Goal: Complete application form: Complete application form

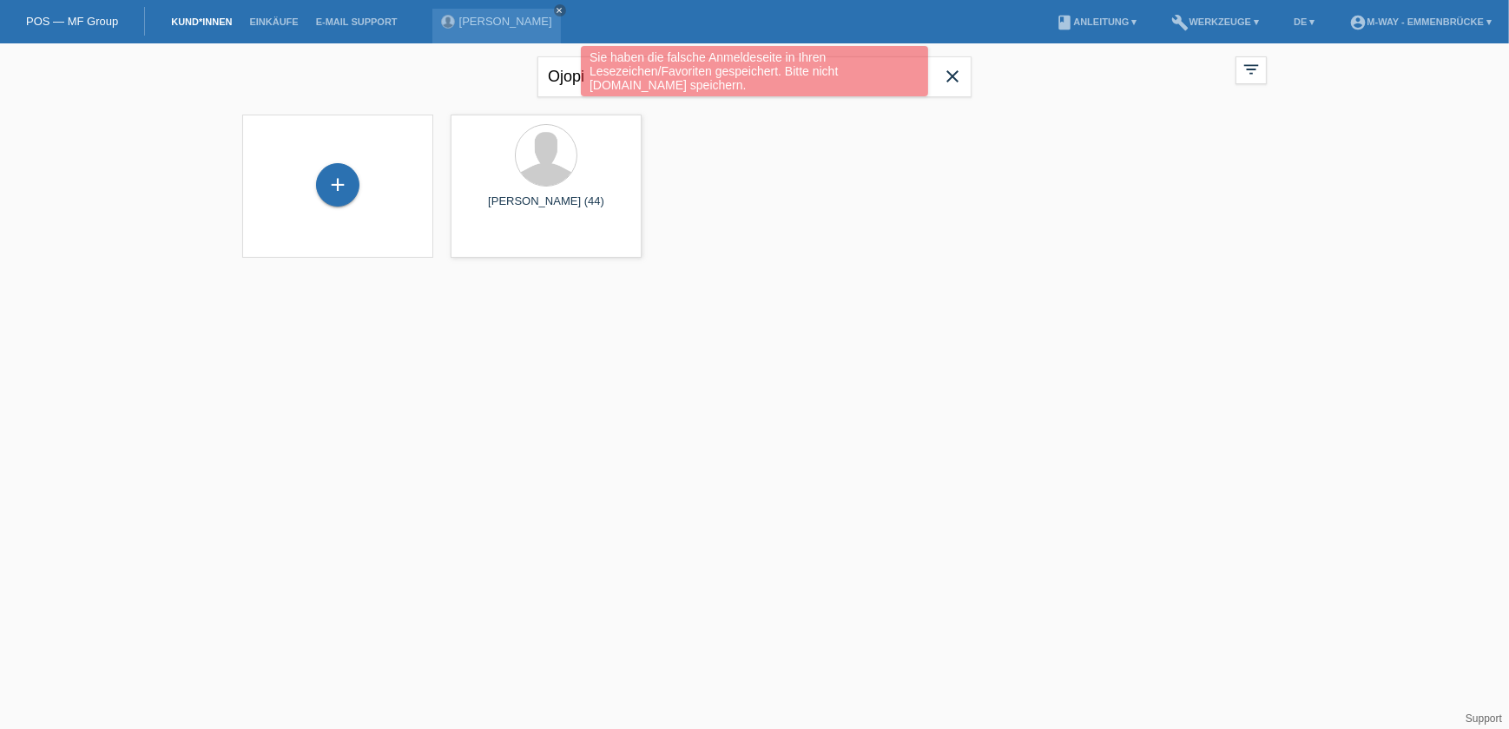
click at [590, 74] on div "Sie haben die falsche Anmeldeseite in Ihren Lesezeichen/Favoriten gespeichert. …" at bounding box center [754, 71] width 347 height 50
drag, startPoint x: 588, startPoint y: 72, endPoint x: 513, endPoint y: 72, distance: 74.7
click at [513, 72] on div "Sie haben die falsche Anmeldeseite in Ihren Lesezeichen/Favoriten gespeichert. …" at bounding box center [755, 73] width 906 height 55
drag, startPoint x: 513, startPoint y: 72, endPoint x: 592, endPoint y: 80, distance: 79.4
click at [560, 89] on div "Sie haben die falsche Anmeldeseite in Ihren Lesezeichen/Favoriten gespeichert. …" at bounding box center [755, 73] width 906 height 55
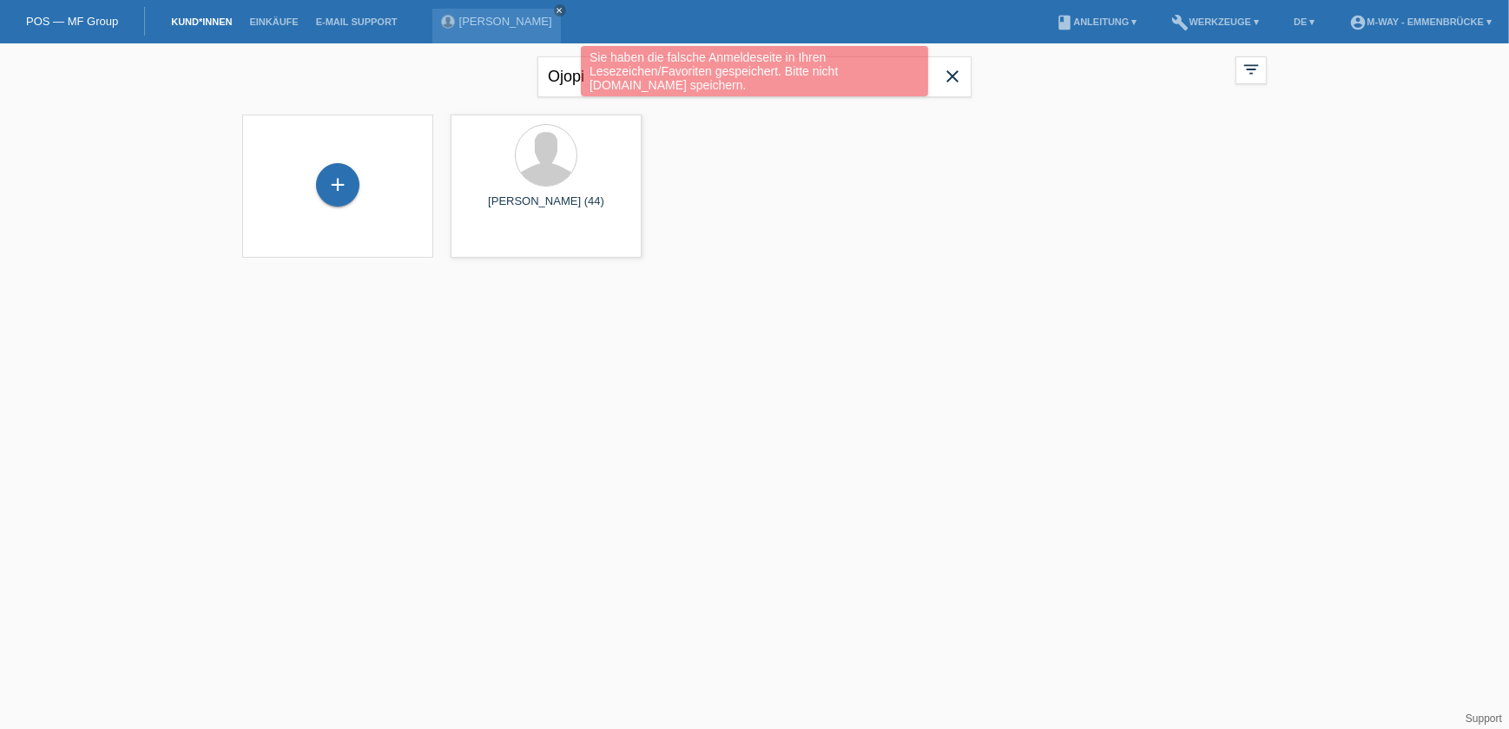
click at [551, 76] on div "Sie haben die falsche Anmeldeseite in Ihren Lesezeichen/Favoriten gespeichert. …" at bounding box center [755, 73] width 906 height 55
click at [548, 76] on div "Sie haben die falsche Anmeldeseite in Ihren Lesezeichen/Favoriten gespeichert. …" at bounding box center [755, 73] width 906 height 55
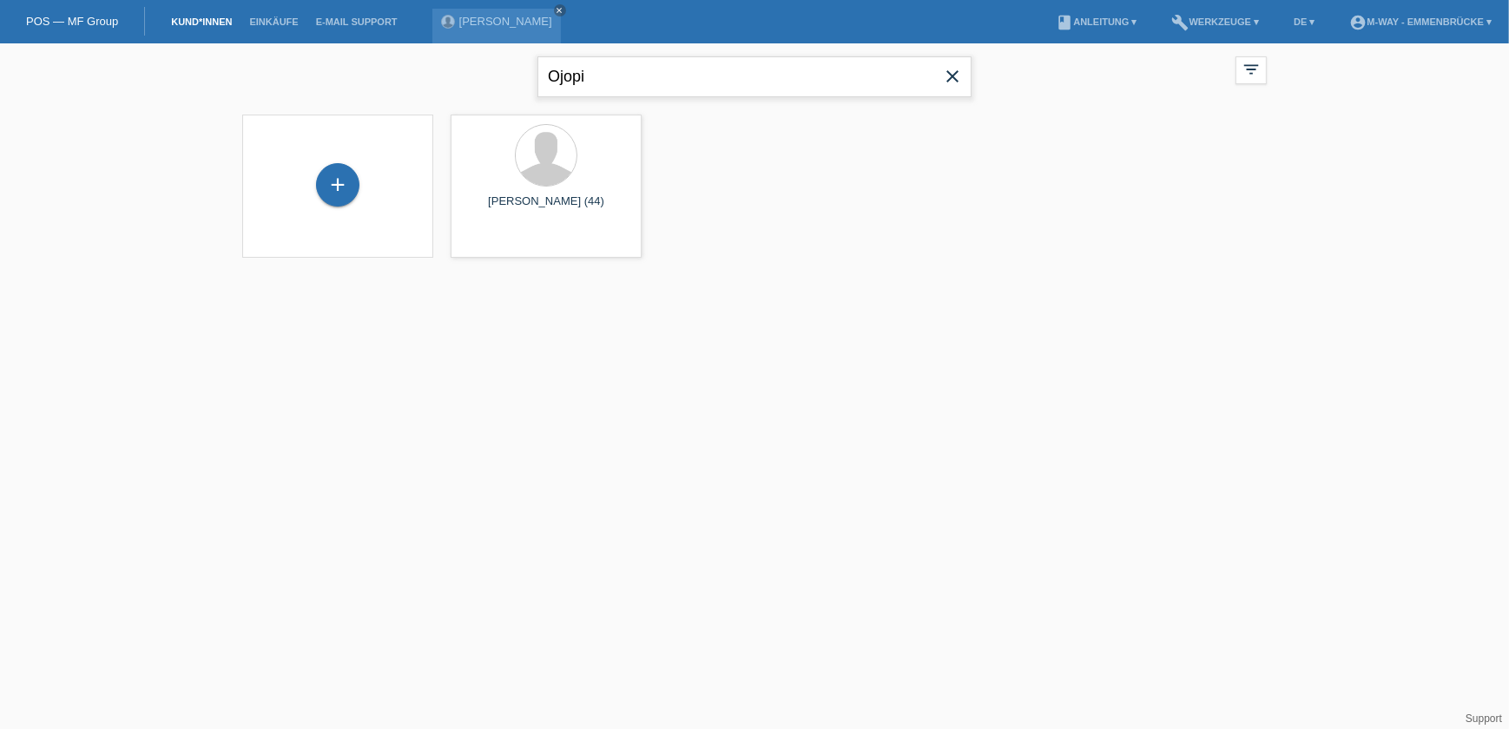
drag, startPoint x: 548, startPoint y: 76, endPoint x: 633, endPoint y: 76, distance: 85.1
click at [633, 76] on input "Ojopi" at bounding box center [755, 76] width 434 height 41
click at [660, 85] on input "text" at bounding box center [755, 76] width 434 height 41
type input "kathriner"
click at [326, 214] on div "+" at bounding box center [337, 195] width 163 height 46
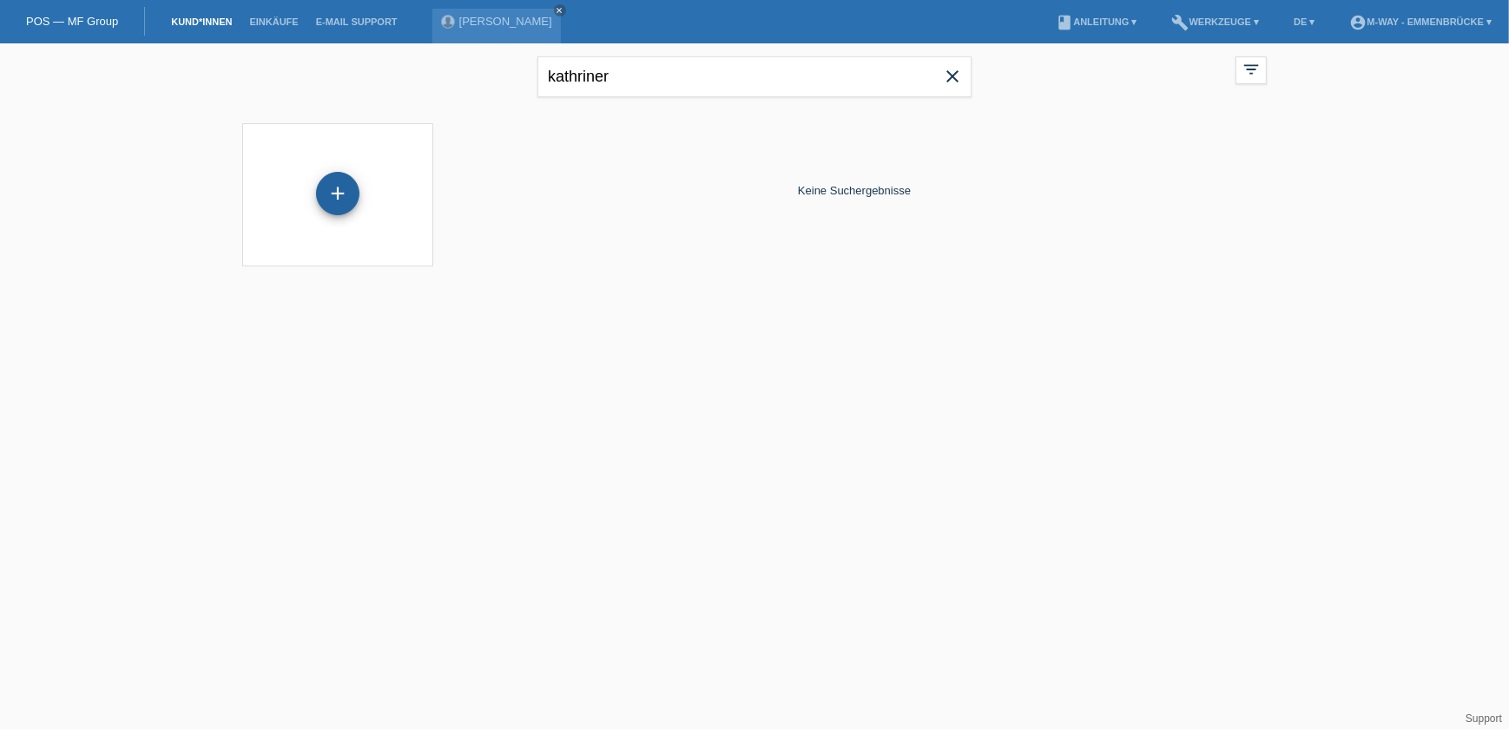
click at [346, 199] on div "+" at bounding box center [337, 193] width 43 height 43
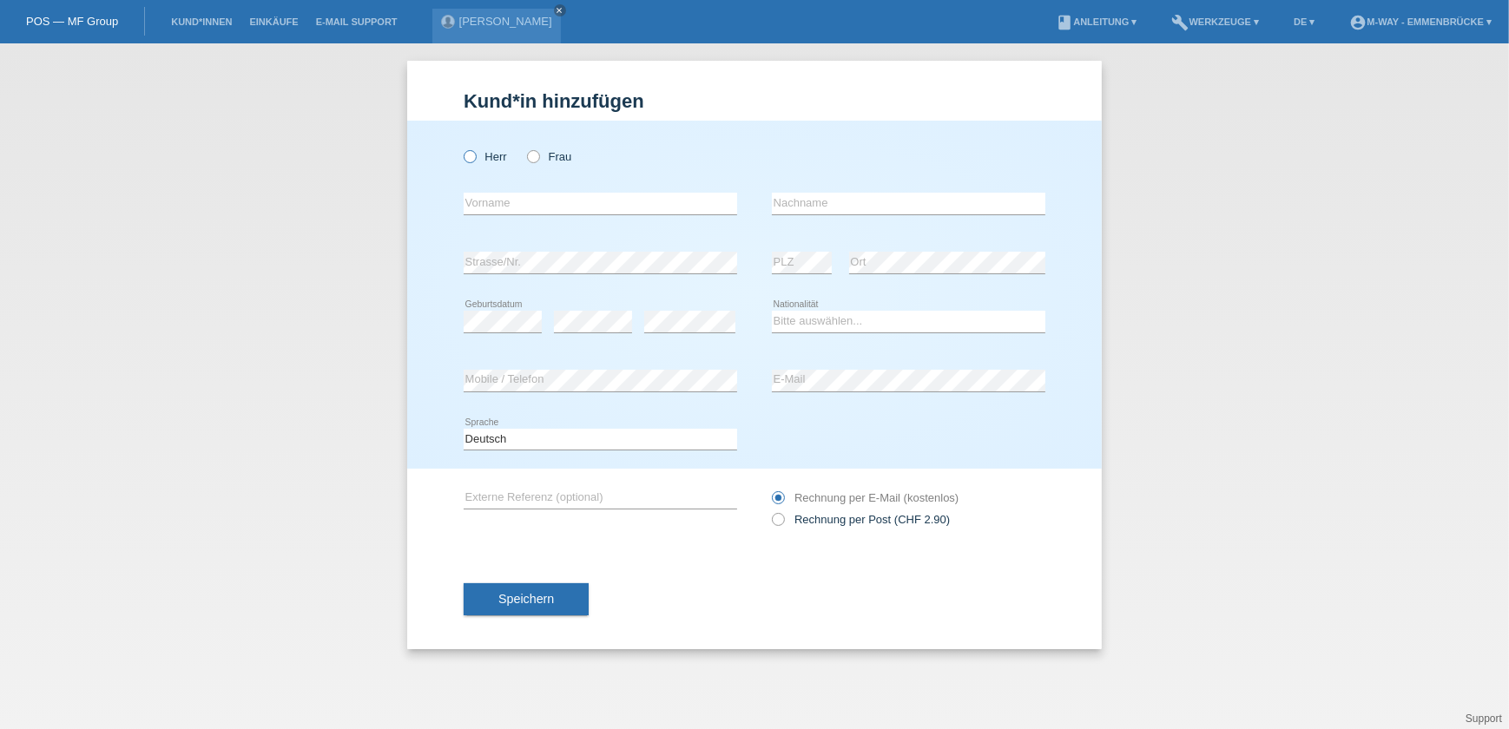
click at [461, 148] on icon at bounding box center [461, 148] width 0 height 0
click at [470, 152] on input "Herr" at bounding box center [469, 155] width 11 height 11
radio input "true"
click at [506, 201] on input "text" at bounding box center [601, 204] width 274 height 22
type input "[PERSON_NAME]"
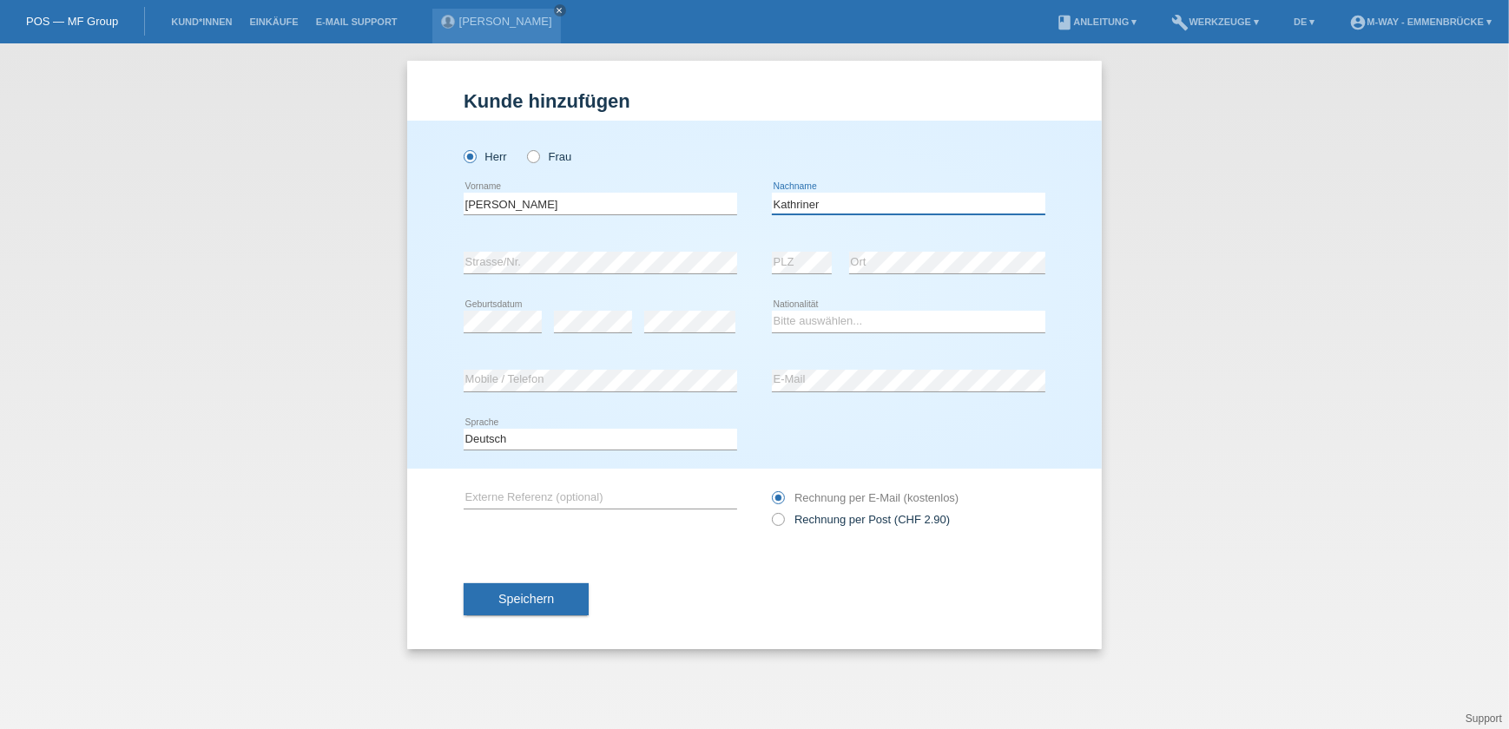
type input "[PERSON_NAME]"
click at [811, 247] on div "error PLZ" at bounding box center [802, 263] width 60 height 59
click at [630, 309] on div "error" at bounding box center [593, 322] width 78 height 59
click at [871, 317] on select "Bitte auswählen... Schweiz Deutschland Liechtenstein Österreich ------------ Af…" at bounding box center [909, 321] width 274 height 21
select select "CH"
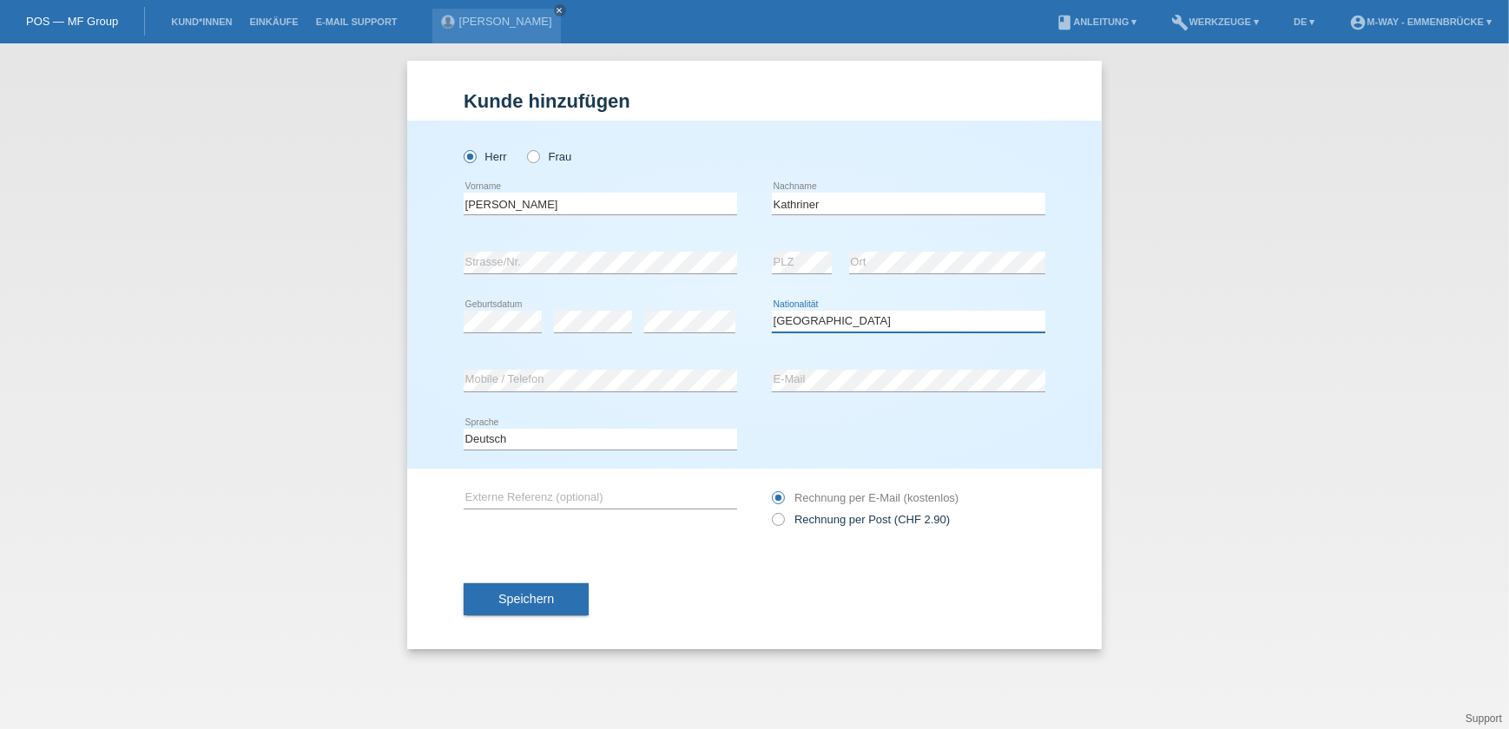
click at [772, 311] on select "Bitte auswählen... Schweiz Deutschland Liechtenstein Österreich ------------ Af…" at bounding box center [909, 321] width 274 height 21
click at [769, 511] on icon at bounding box center [769, 511] width 0 height 0
click at [778, 522] on input "Rechnung per Post (CHF 2.90)" at bounding box center [777, 524] width 11 height 22
radio input "true"
click at [535, 607] on button "Speichern" at bounding box center [526, 600] width 125 height 33
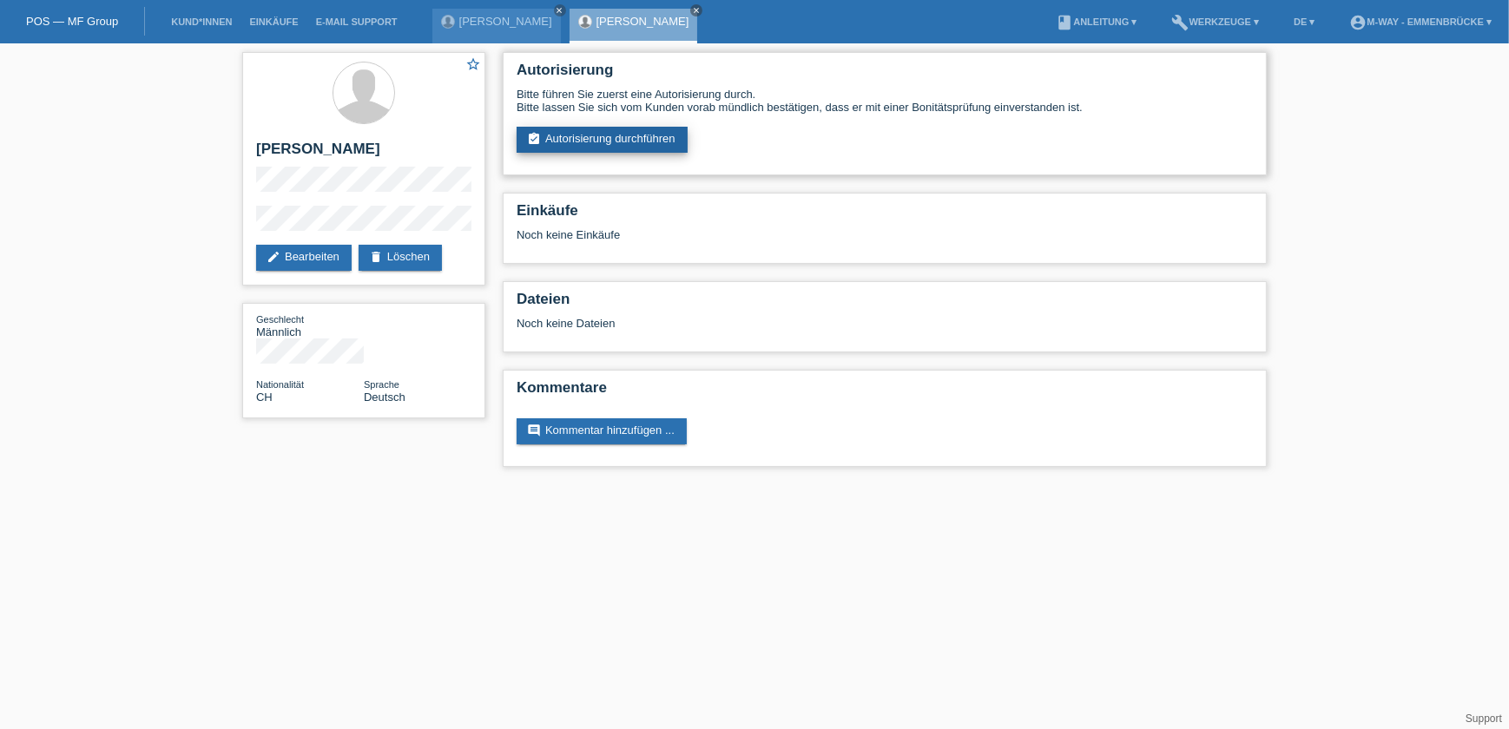
click at [587, 141] on link "assignment_turned_in Autorisierung durchführen" at bounding box center [602, 140] width 171 height 26
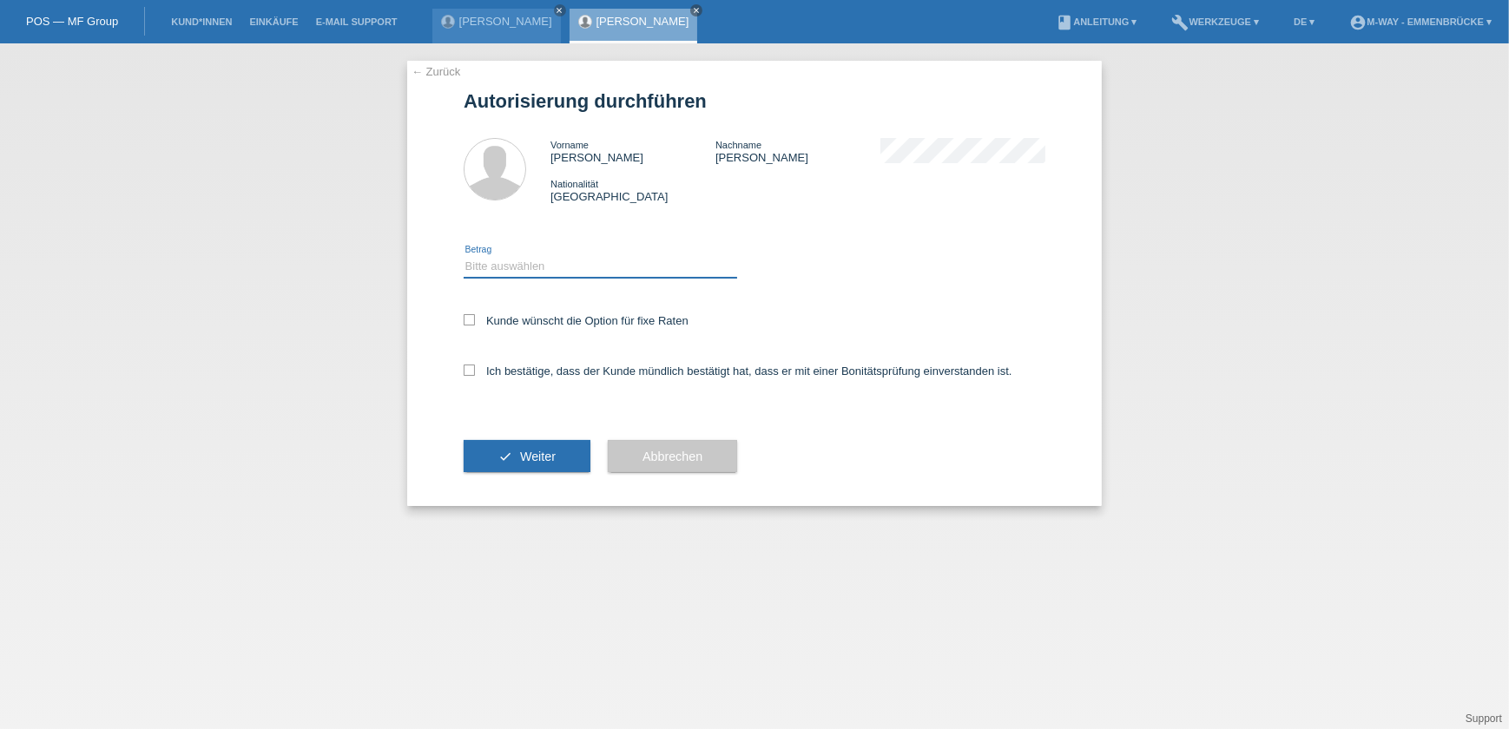
click at [527, 261] on select "Bitte auswählen CHF 1.00 - CHF 499.00 CHF 500.00 - CHF 1'999.00 CHF 2'000.00 - …" at bounding box center [601, 266] width 274 height 21
select select "3"
click at [464, 256] on select "Bitte auswählen CHF 1.00 - CHF 499.00 CHF 500.00 - CHF 1'999.00 CHF 2'000.00 - …" at bounding box center [601, 266] width 274 height 21
click at [464, 320] on icon at bounding box center [469, 319] width 11 height 11
click at [464, 320] on input "Kunde wünscht die Option für fixe Raten" at bounding box center [469, 319] width 11 height 11
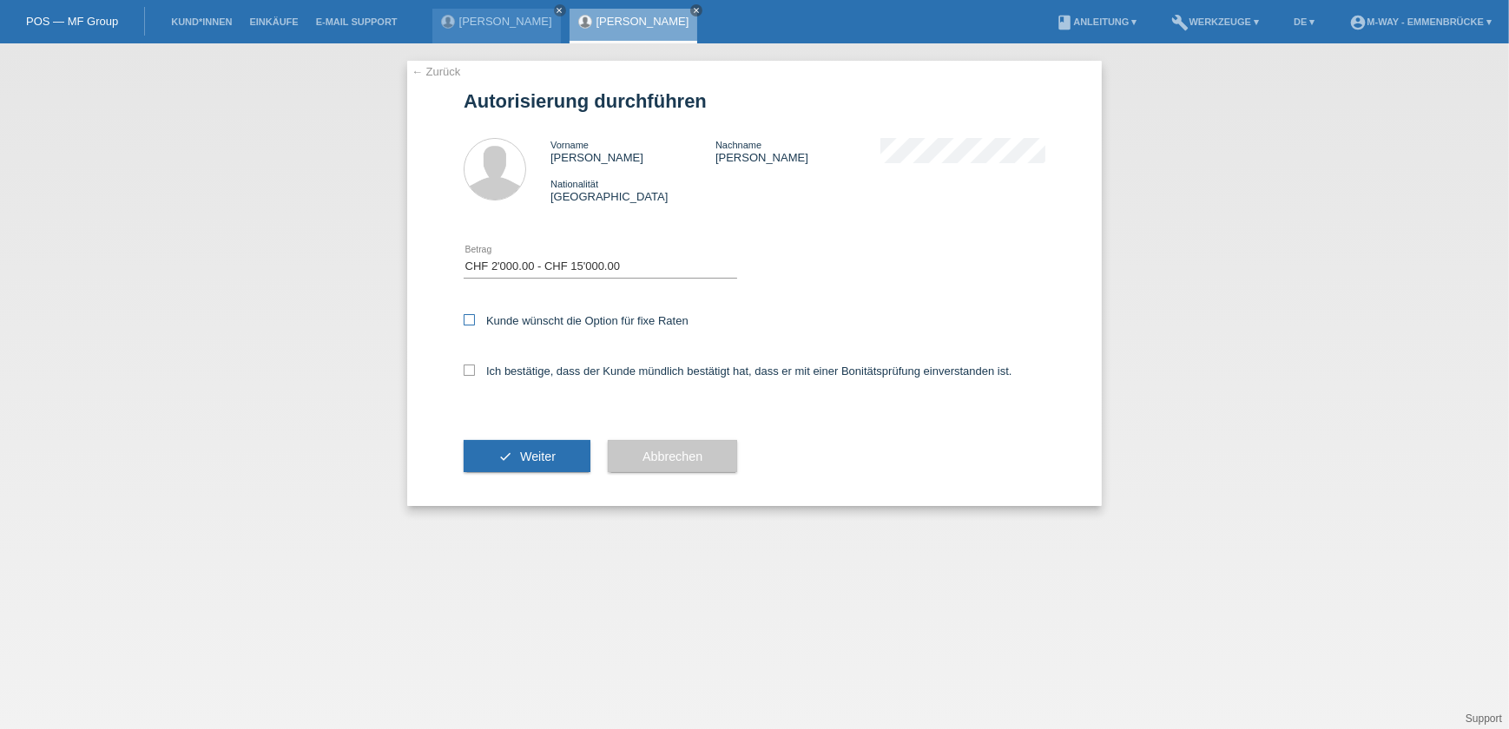
checkbox input "true"
click at [471, 371] on icon at bounding box center [469, 370] width 11 height 11
click at [471, 371] on input "Ich bestätige, dass der Kunde mündlich bestätigt hat, dass er mit einer Bonität…" at bounding box center [469, 370] width 11 height 11
checkbox input "true"
click at [545, 459] on span "Weiter" at bounding box center [538, 457] width 36 height 14
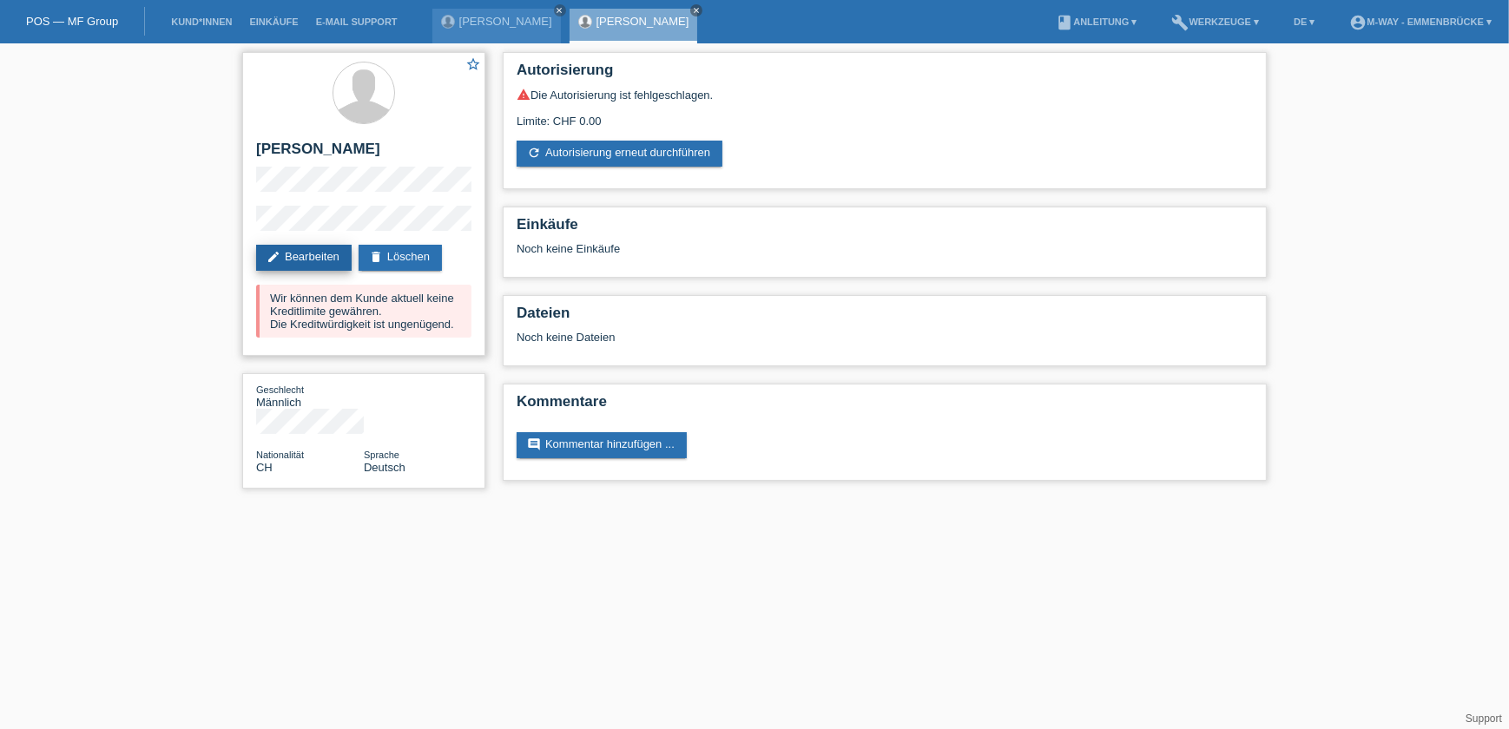
click at [325, 248] on link "edit Bearbeiten" at bounding box center [304, 258] width 96 height 26
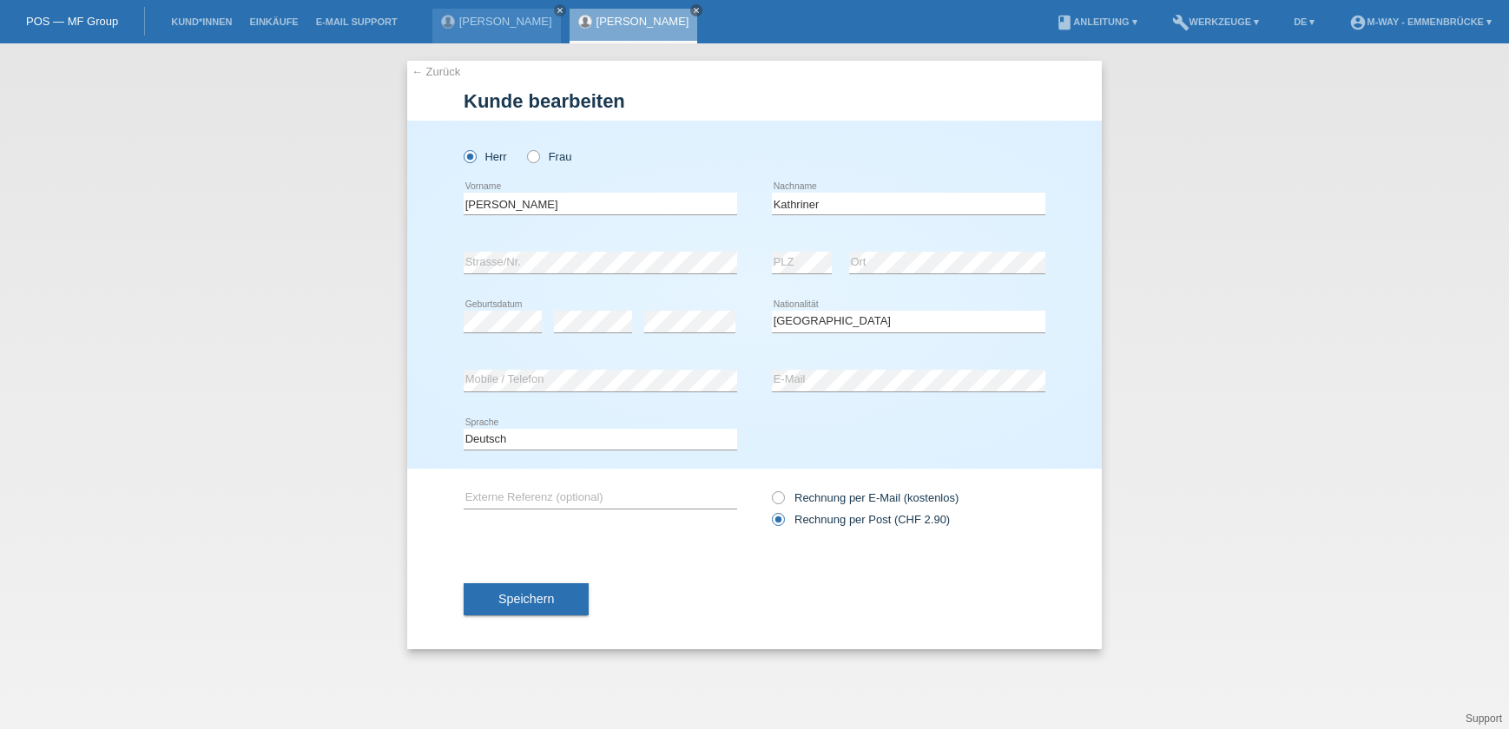
select select "CH"
click at [717, 361] on div "error Mobile / Telefon error E-Mail" at bounding box center [755, 381] width 582 height 59
click at [538, 604] on button "Speichern" at bounding box center [526, 600] width 125 height 33
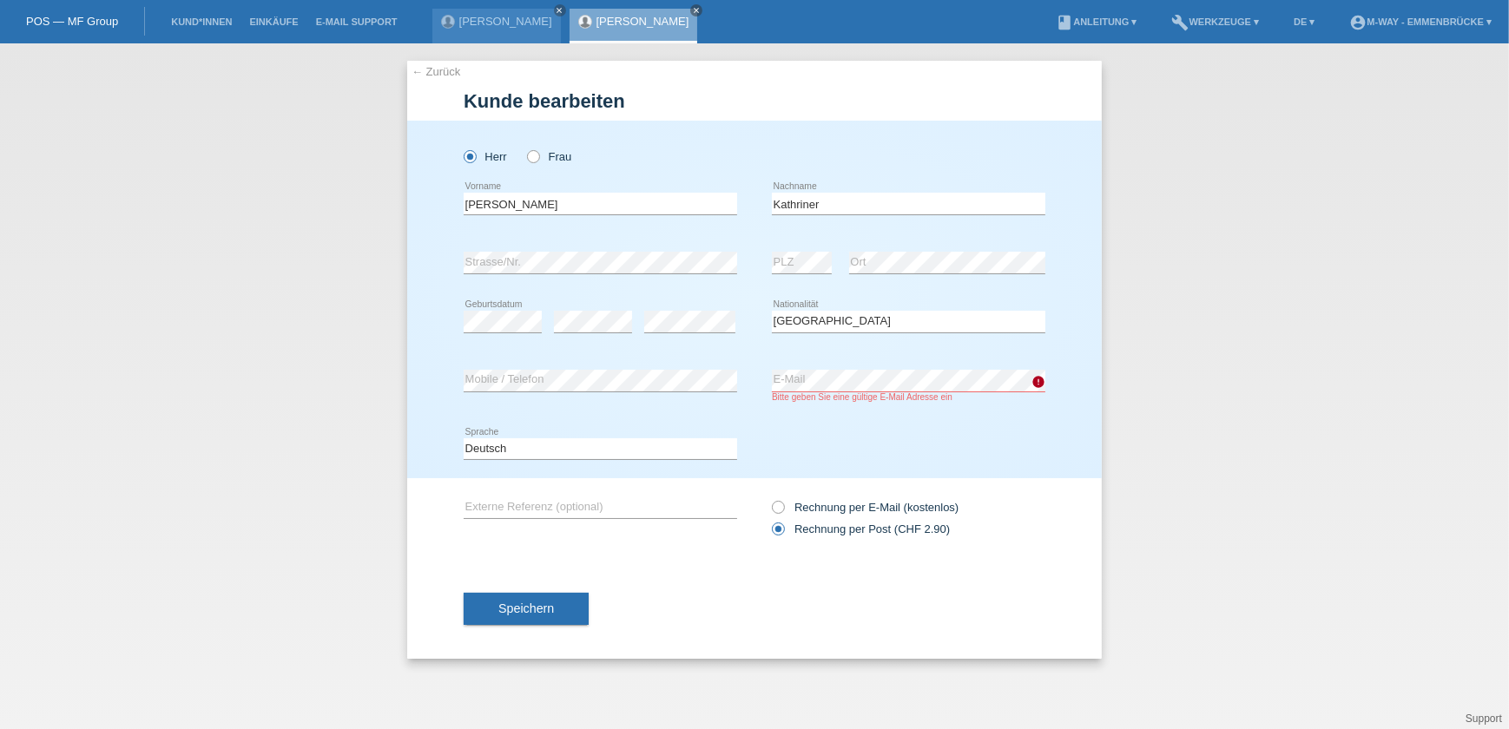
click at [1037, 379] on icon "error" at bounding box center [1039, 382] width 14 height 14
click at [759, 386] on div "error Mobile / Telefon error E-Mail Bitte geben Sie eine gültige E-Mail Adresse…" at bounding box center [755, 386] width 582 height 69
click at [551, 608] on span "Speichern" at bounding box center [526, 609] width 56 height 14
